Goal: Transaction & Acquisition: Purchase product/service

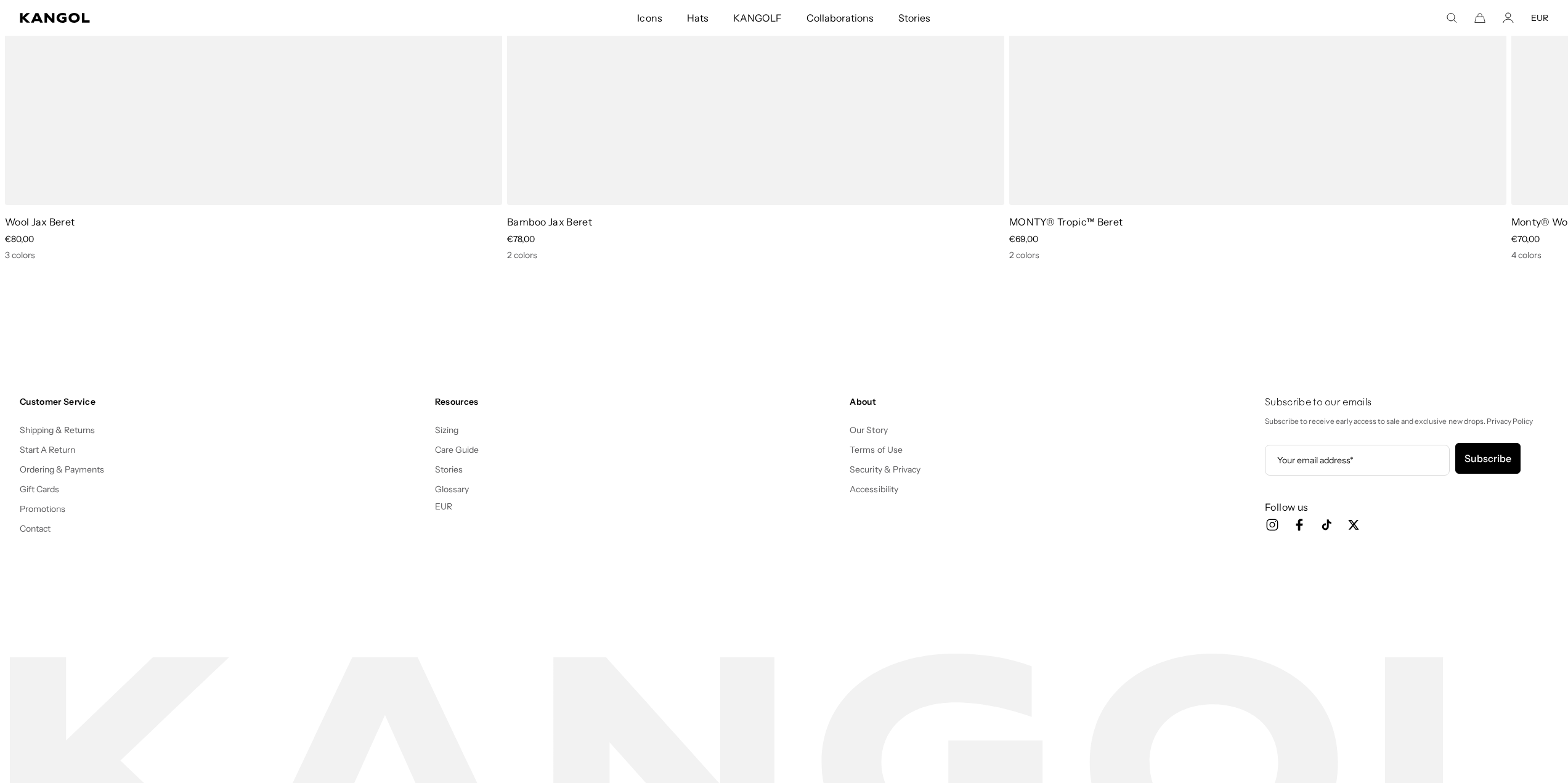
scroll to position [3094, 0]
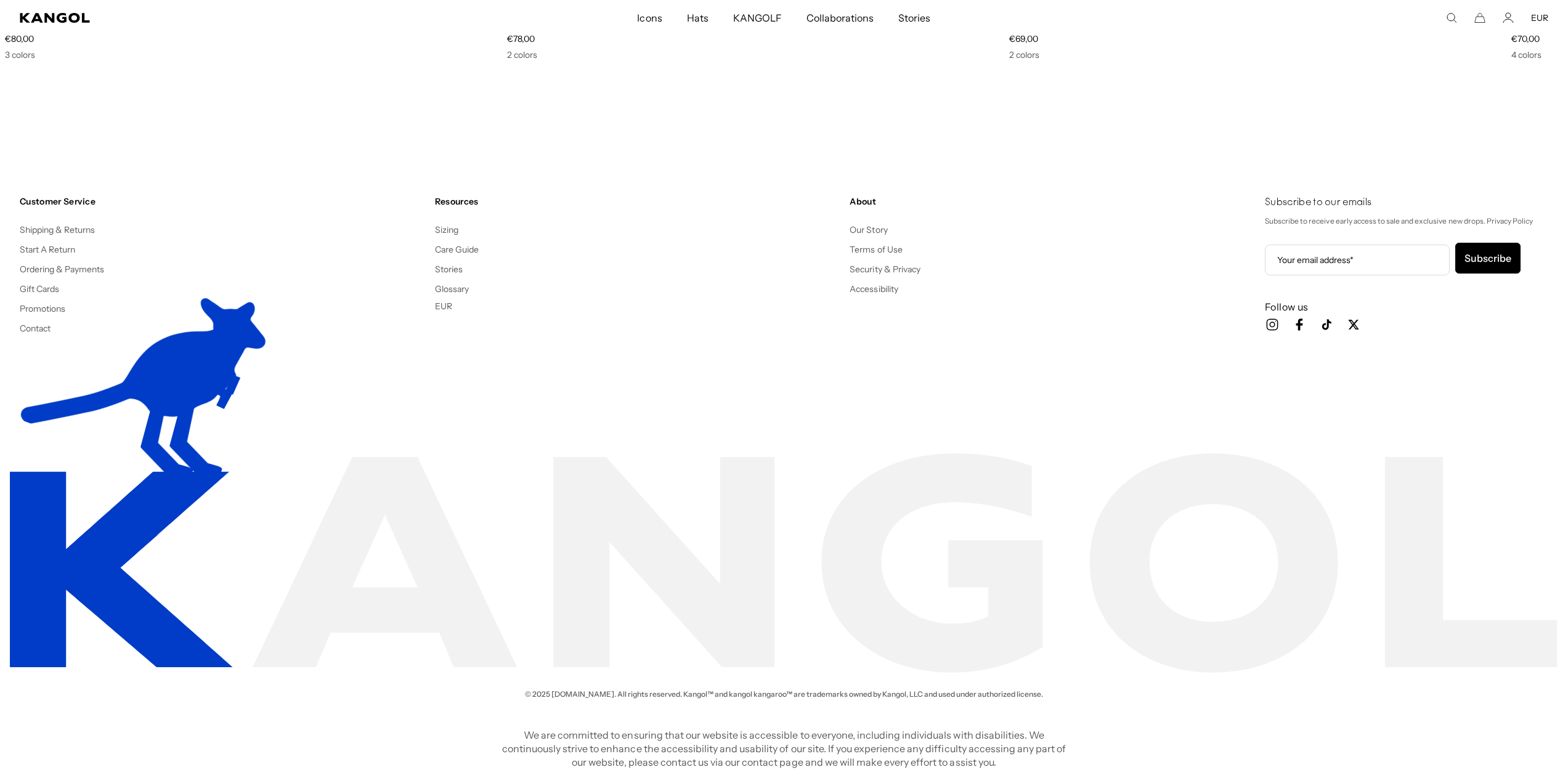
drag, startPoint x: 740, startPoint y: 333, endPoint x: 734, endPoint y: 330, distance: 6.7
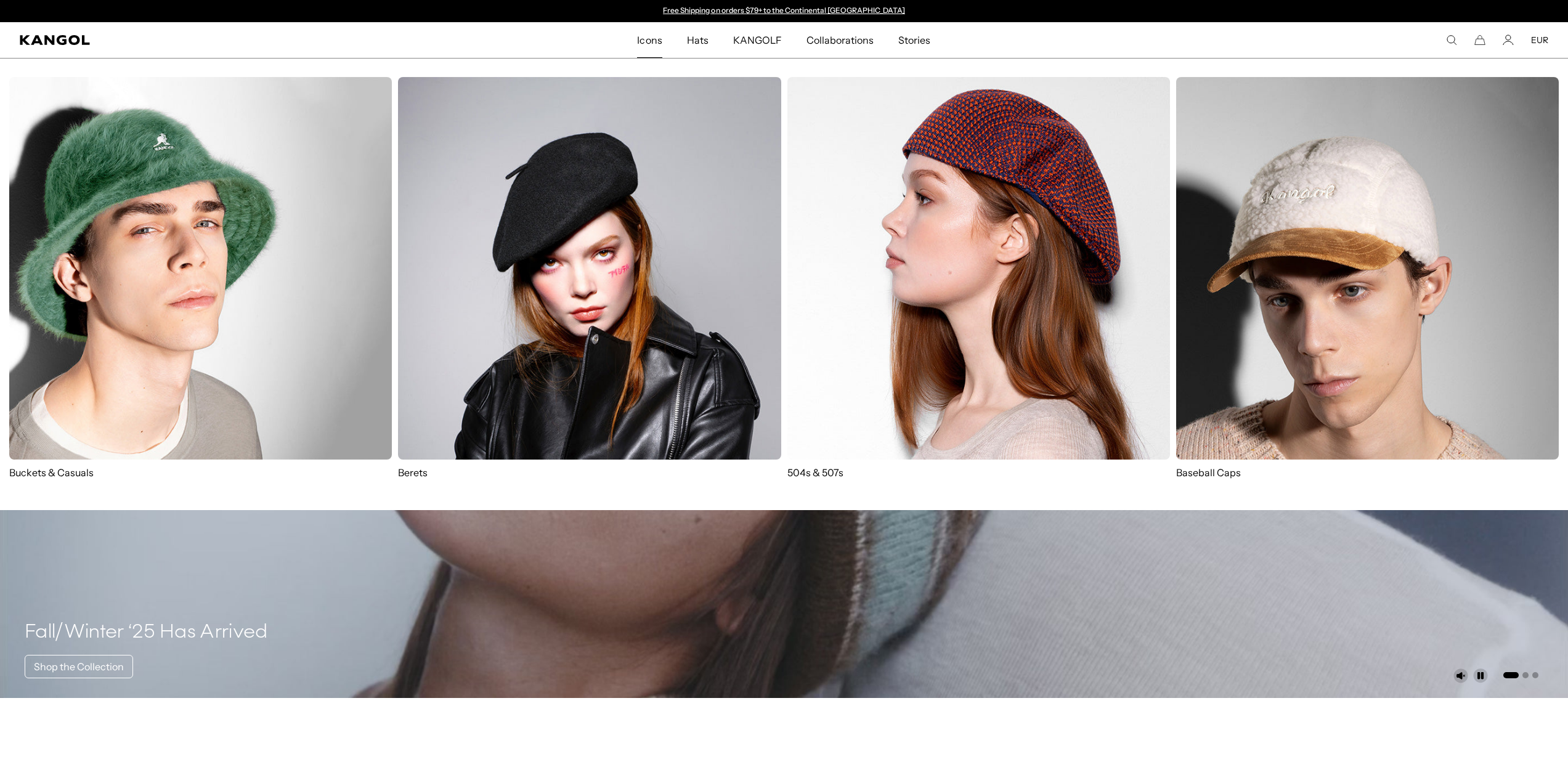
click at [666, 39] on link "Icons" at bounding box center [650, 40] width 49 height 36
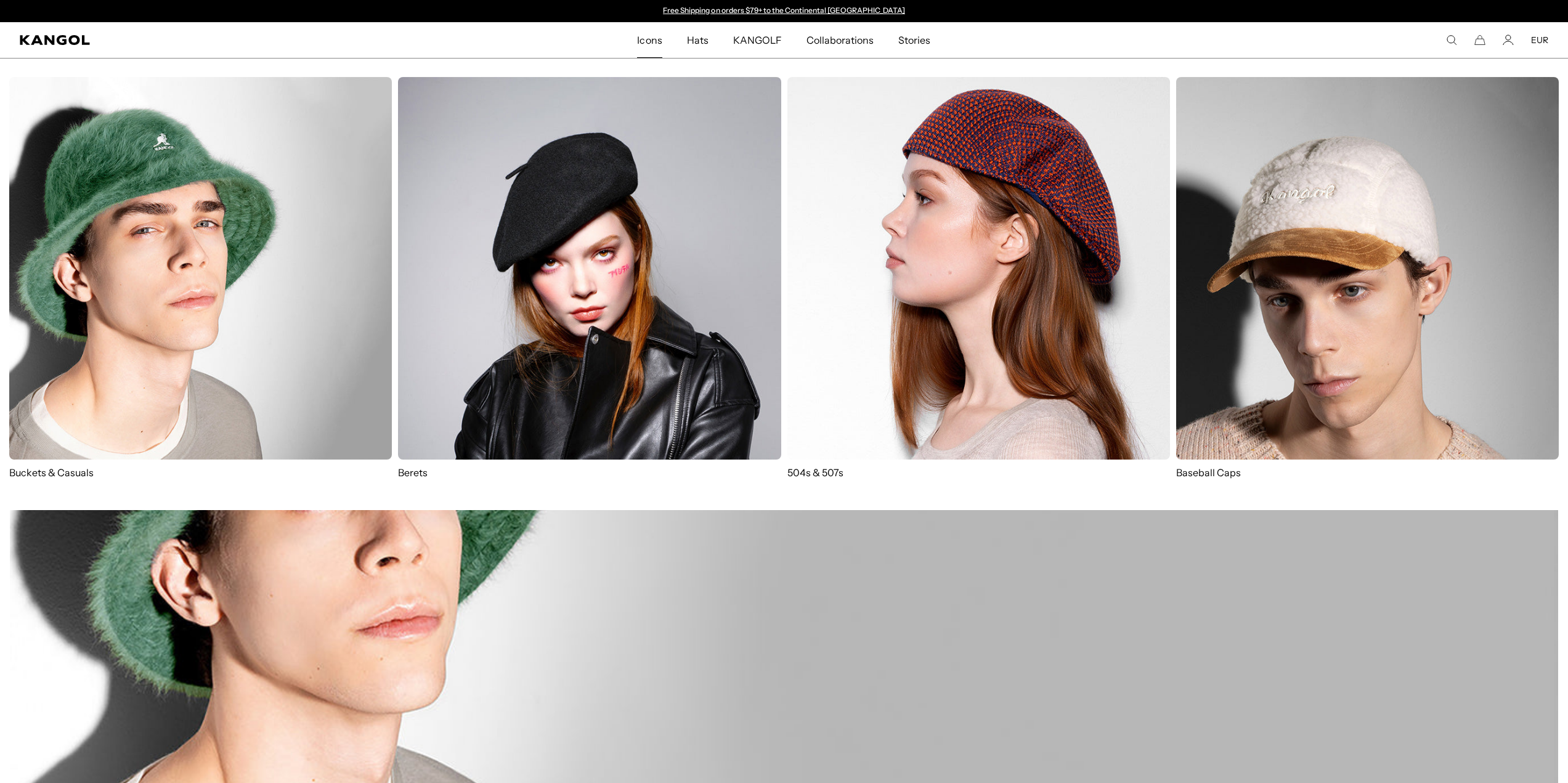
click at [965, 271] on img at bounding box center [979, 268] width 383 height 383
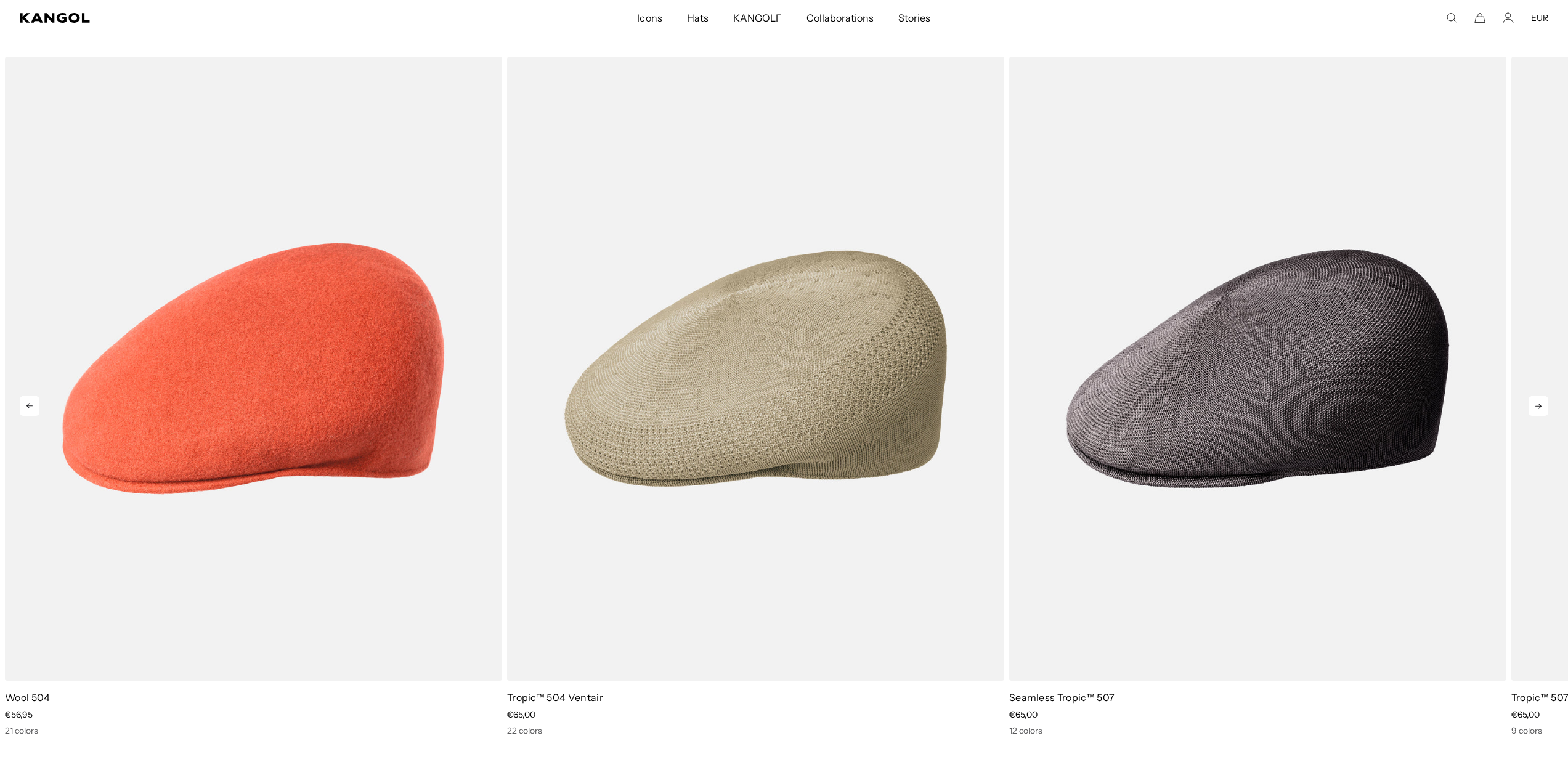
scroll to position [4066, 0]
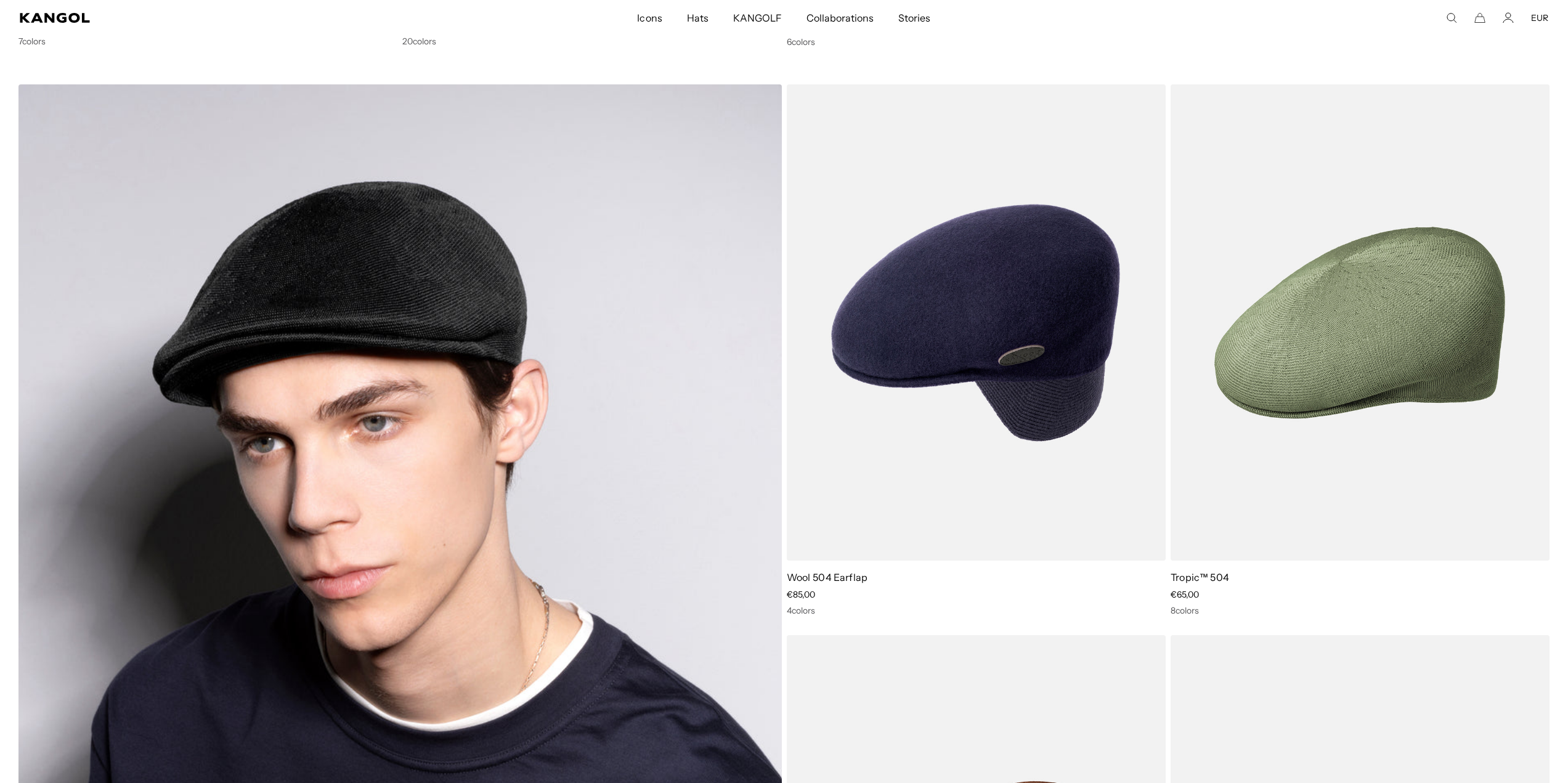
scroll to position [0, 254]
click at [558, 381] on img at bounding box center [400, 598] width 764 height 1027
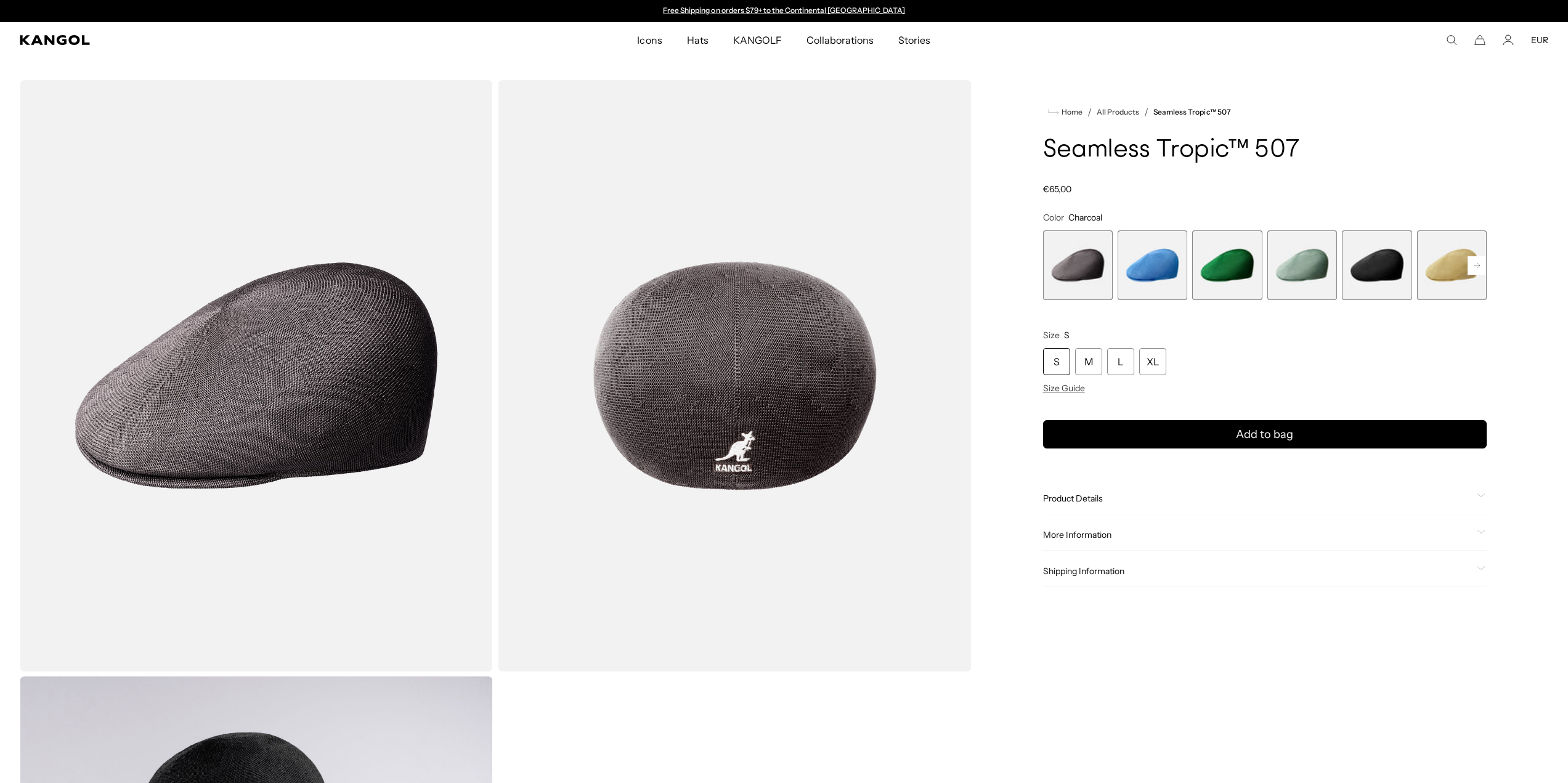
click at [1478, 257] on rect at bounding box center [1477, 265] width 19 height 19
click at [1479, 260] on rect at bounding box center [1477, 265] width 19 height 19
click at [1478, 261] on rect at bounding box center [1477, 265] width 19 height 19
click at [1476, 264] on rect at bounding box center [1477, 265] width 19 height 19
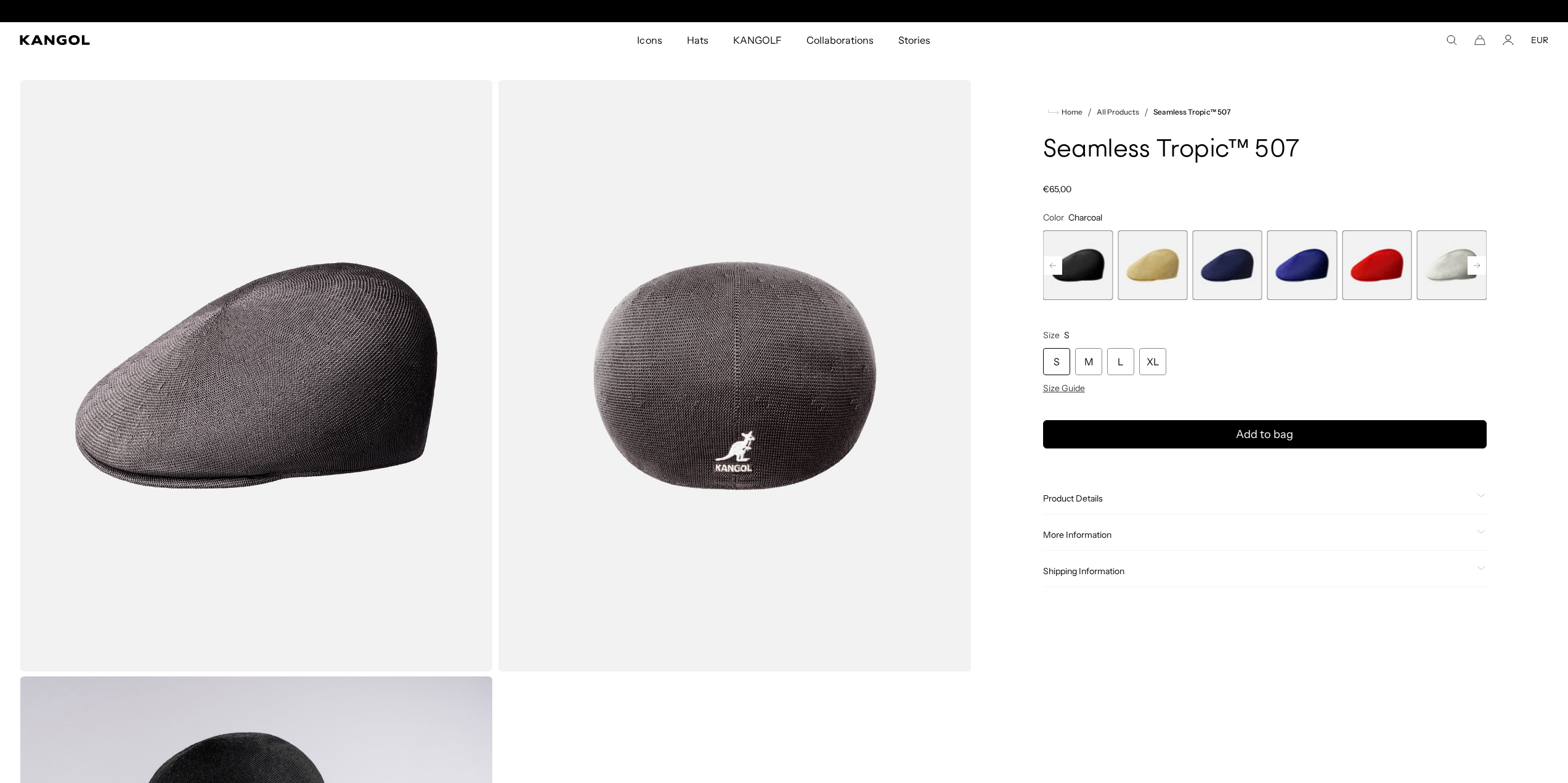
scroll to position [0, 254]
click at [1476, 264] on rect at bounding box center [1477, 265] width 19 height 19
click at [1357, 276] on span "10 of 12" at bounding box center [1377, 264] width 70 height 70
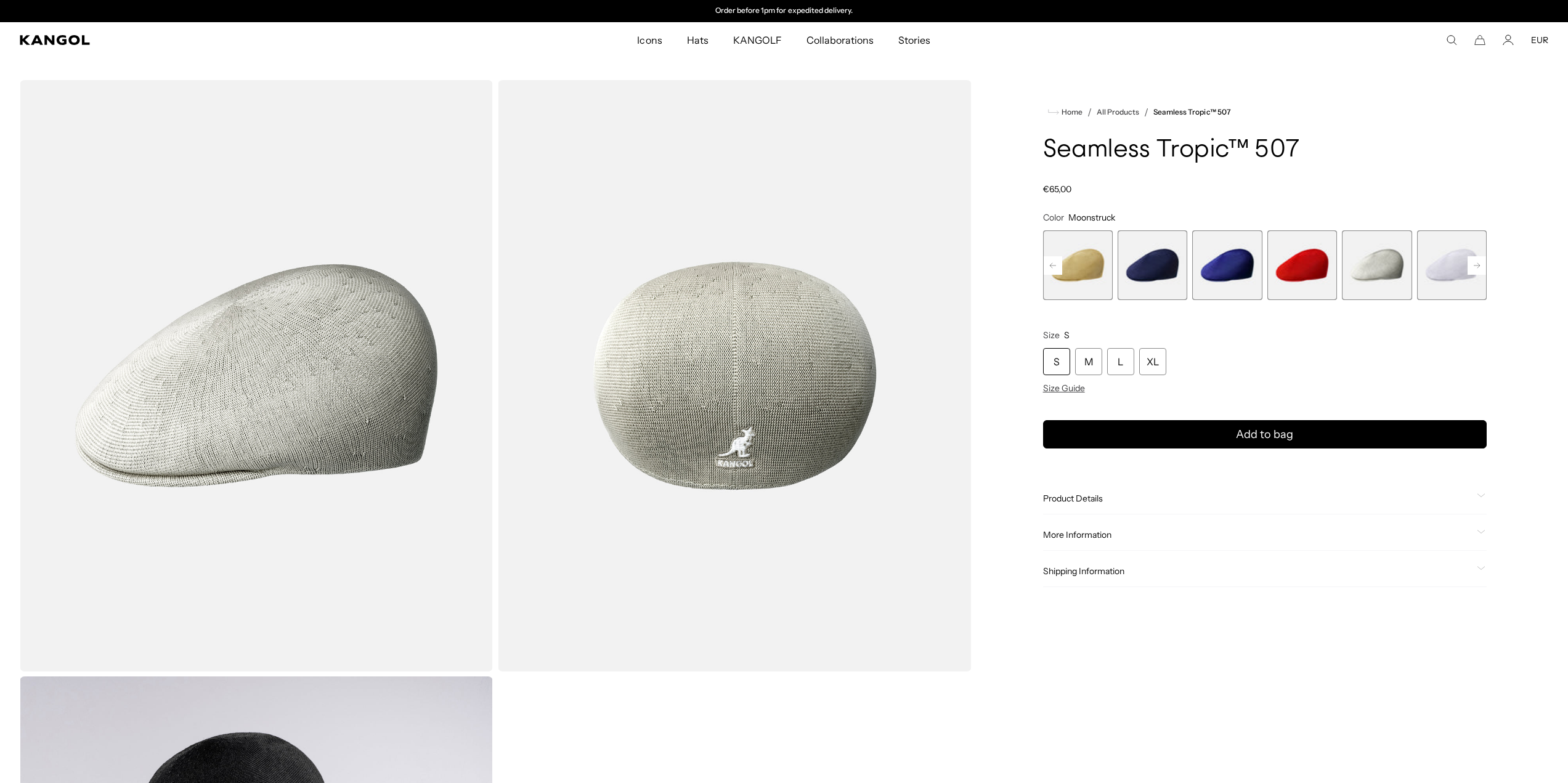
click at [1480, 263] on rect at bounding box center [1477, 265] width 19 height 19
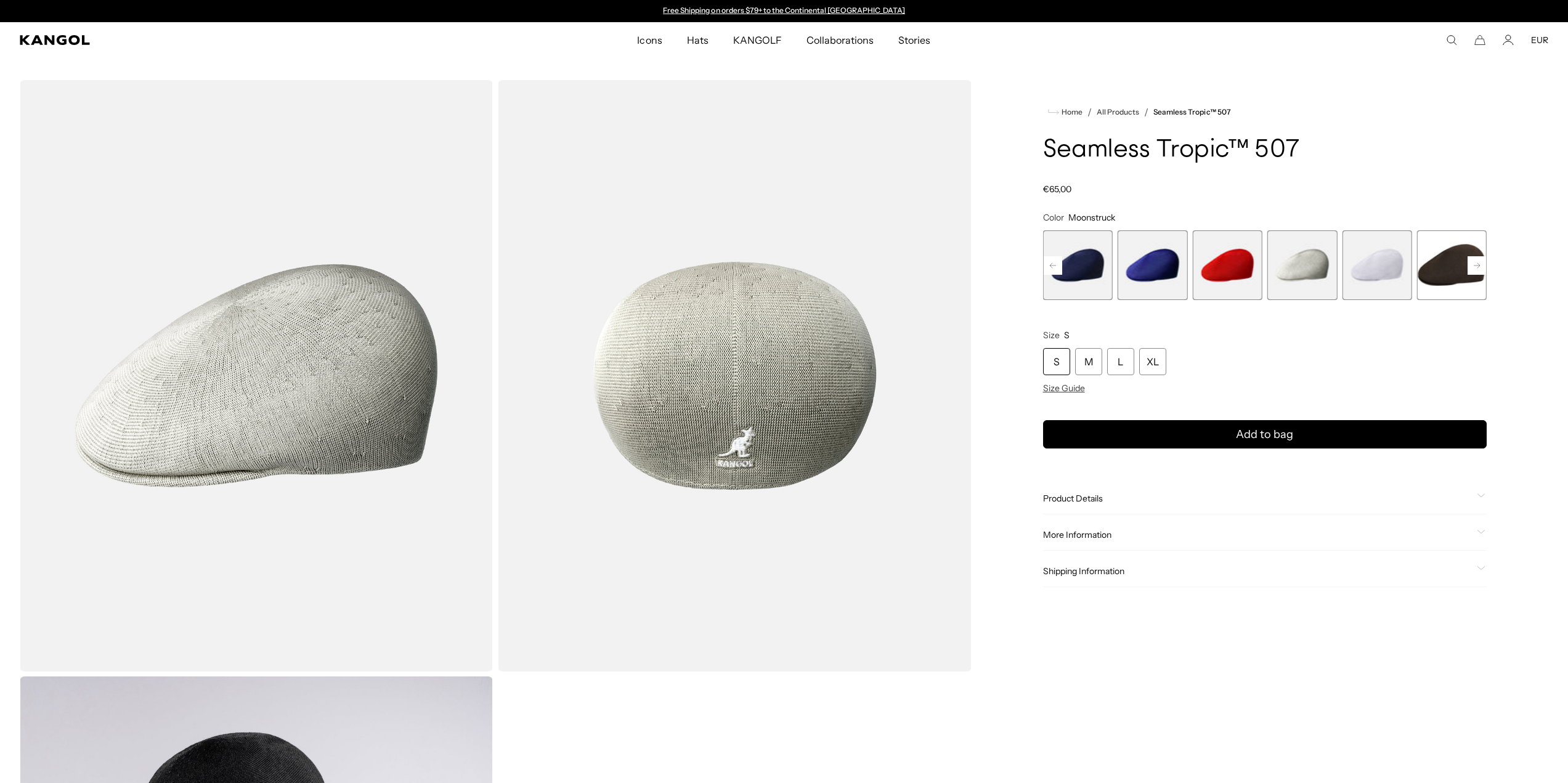
click at [1365, 272] on span "11 of 12" at bounding box center [1377, 264] width 70 height 70
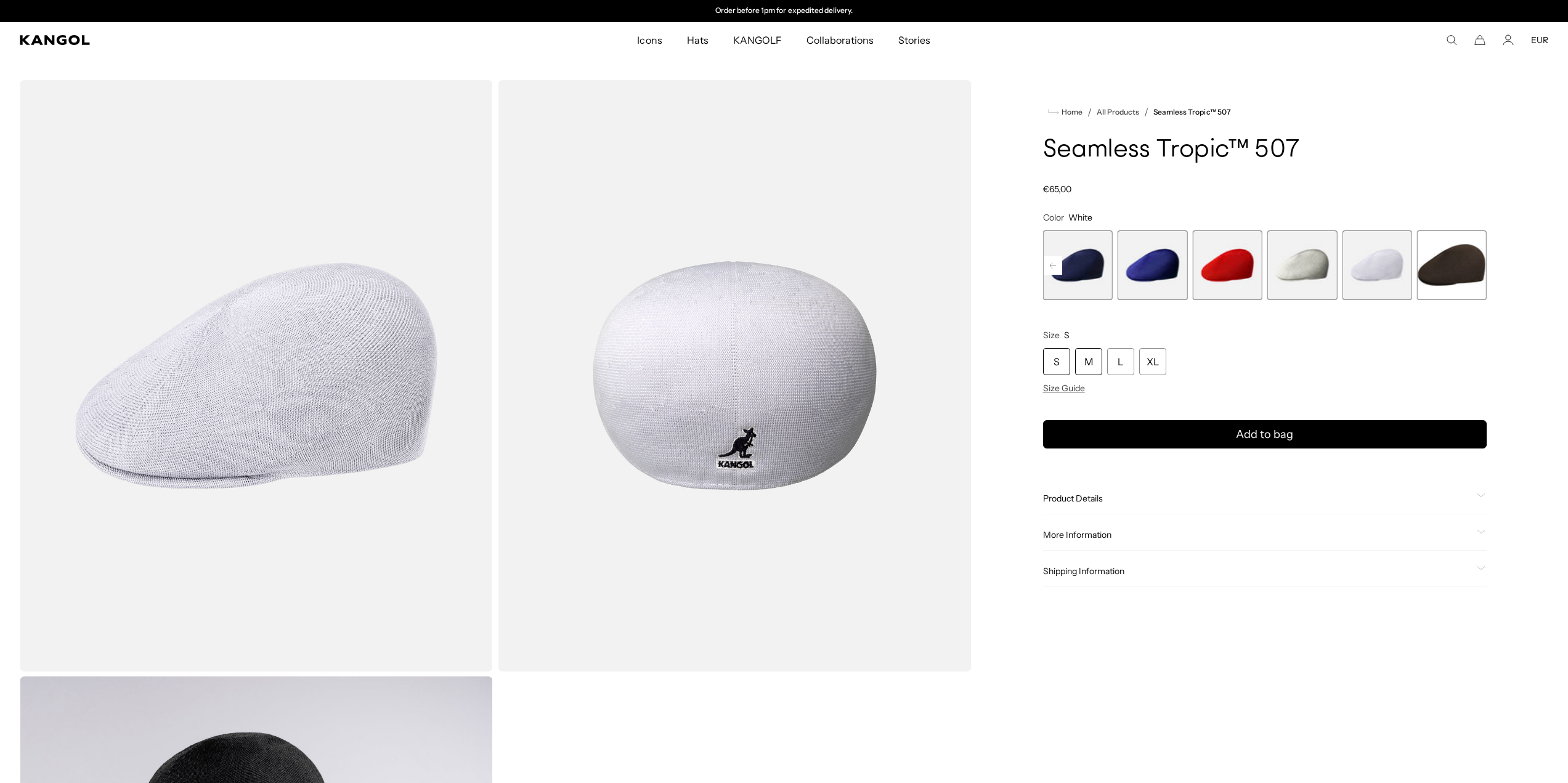
click at [1082, 371] on div "M" at bounding box center [1089, 361] width 27 height 27
click at [1141, 418] on div "Add to bag Notify me when available" at bounding box center [1265, 429] width 444 height 37
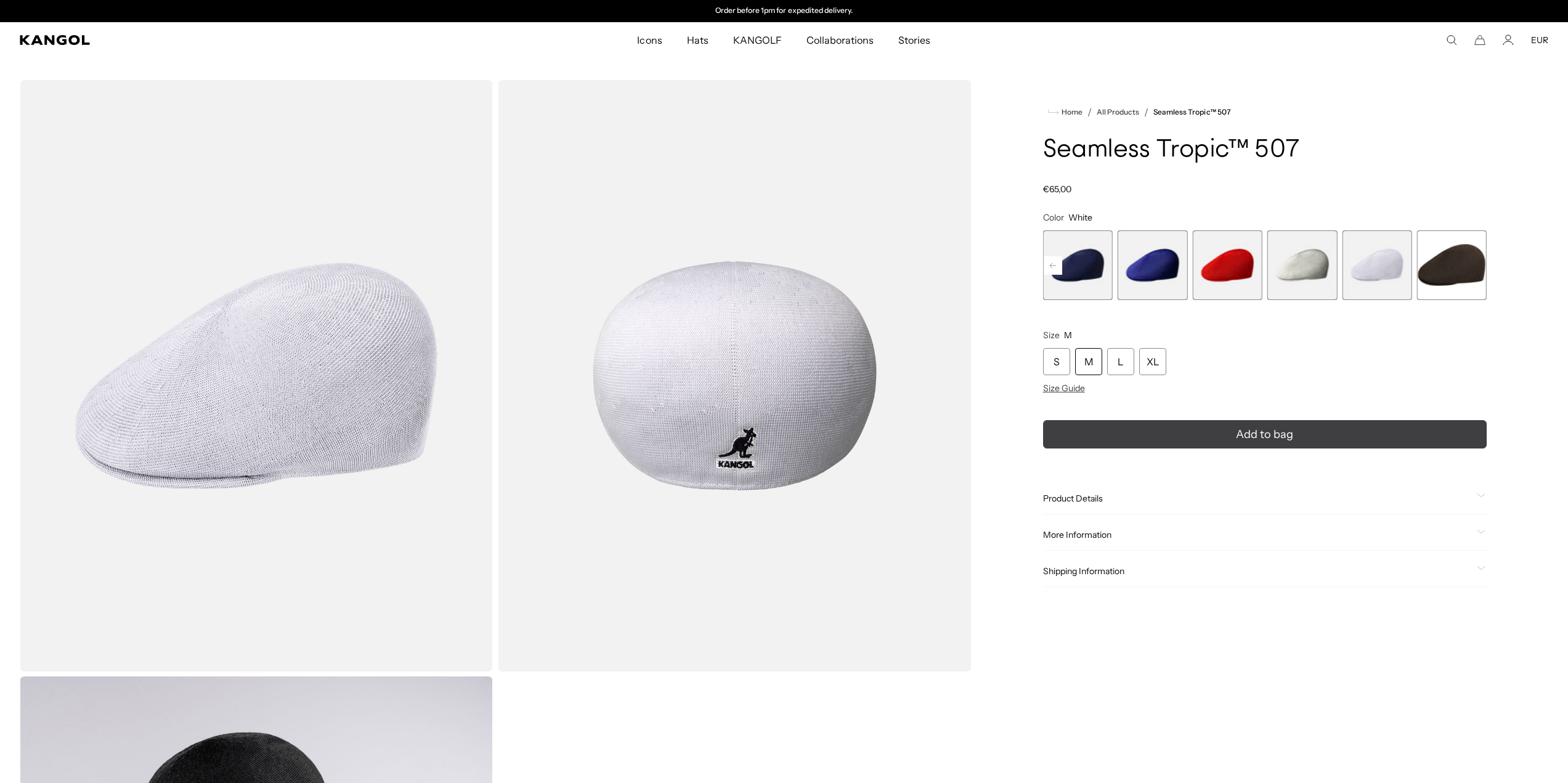
click at [1142, 432] on button "Add to bag" at bounding box center [1265, 435] width 444 height 28
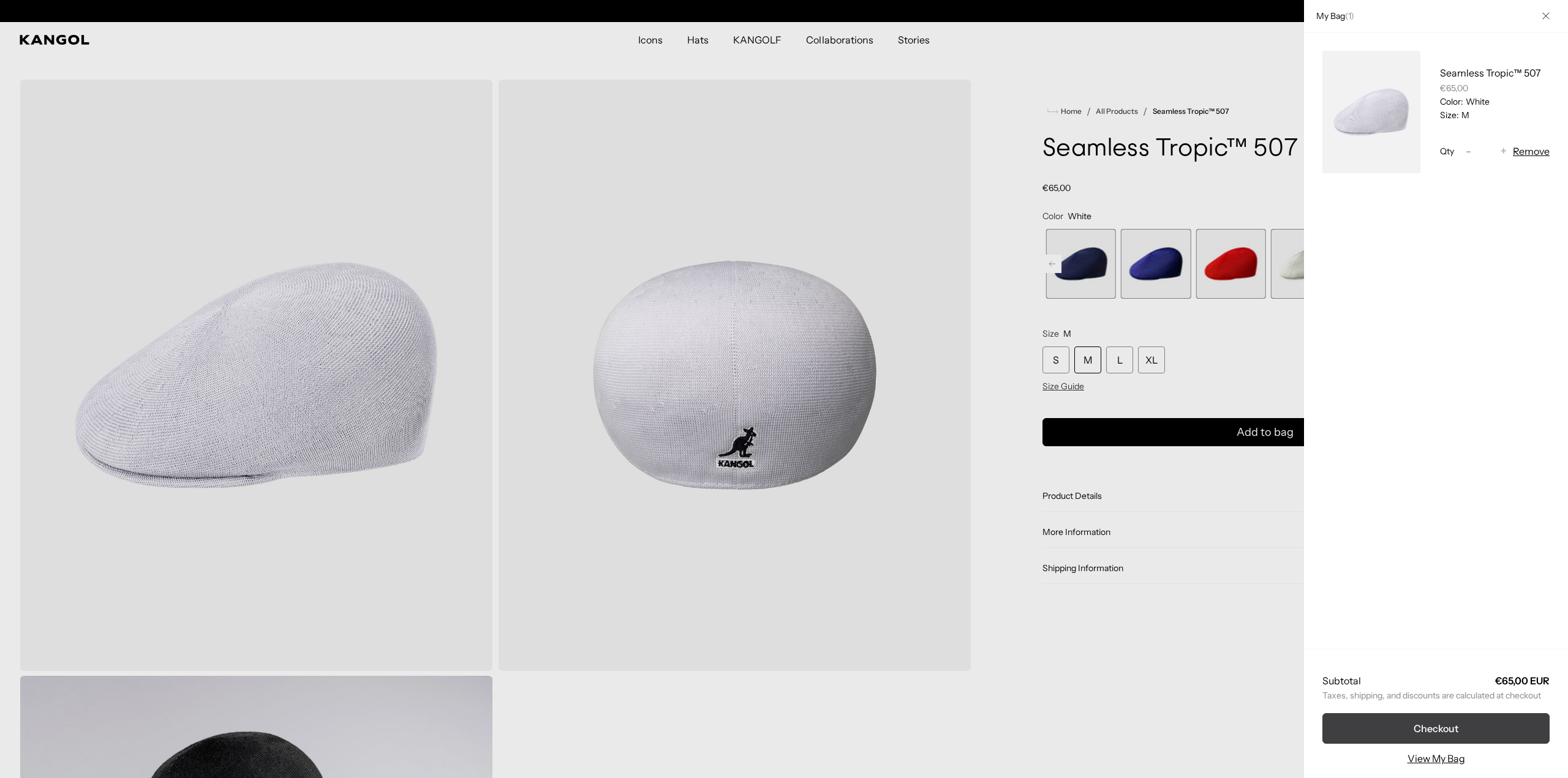
scroll to position [0, 253]
click at [1419, 725] on button "Checkout" at bounding box center [1435, 728] width 227 height 31
